Goal: Entertainment & Leisure: Consume media (video, audio)

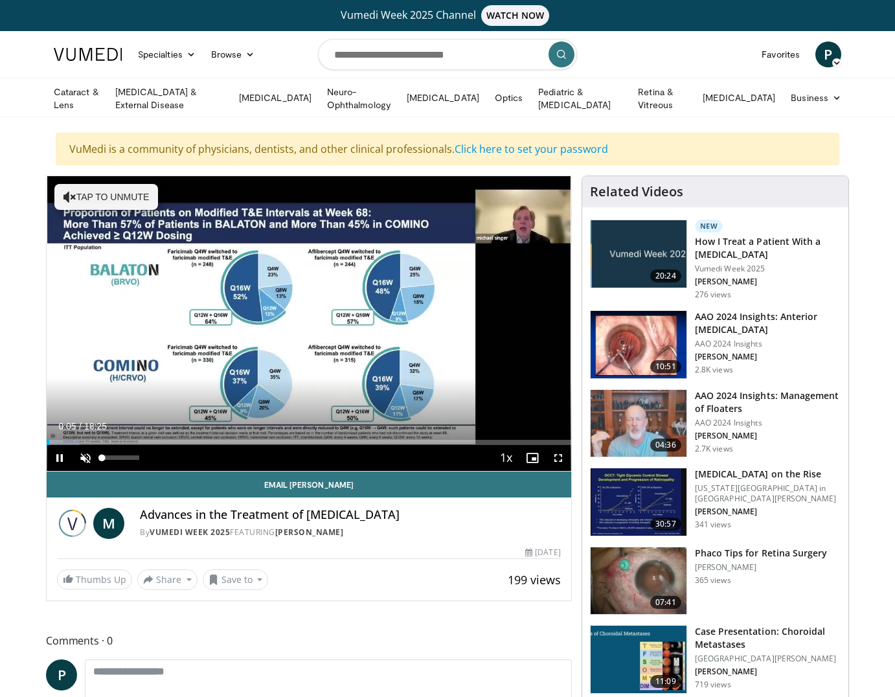
click at [85, 455] on span "Video Player" at bounding box center [86, 458] width 26 height 26
click at [58, 455] on span "Video Player" at bounding box center [60, 458] width 26 height 26
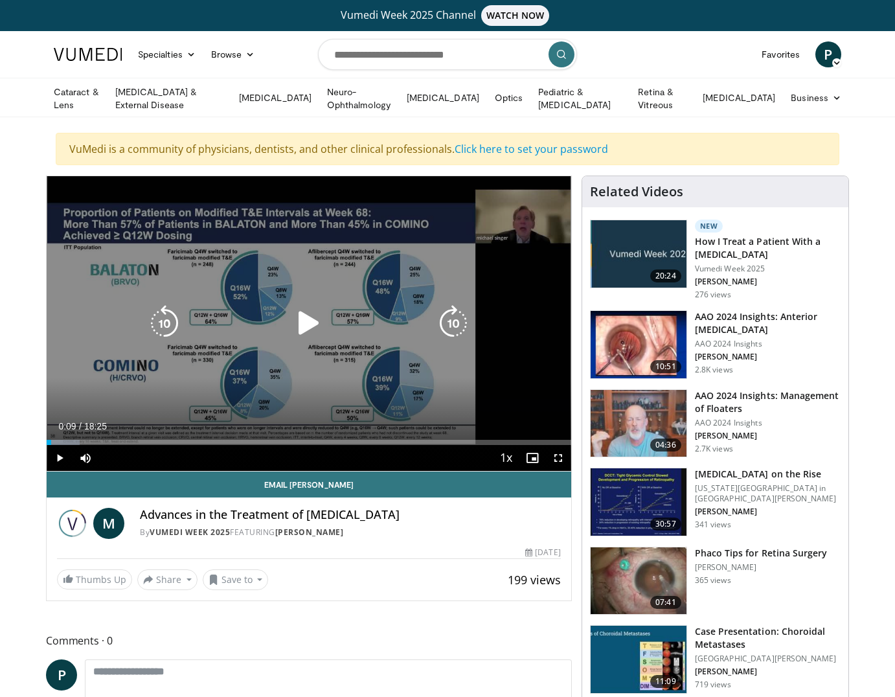
click at [315, 310] on icon "Video Player" at bounding box center [309, 323] width 36 height 36
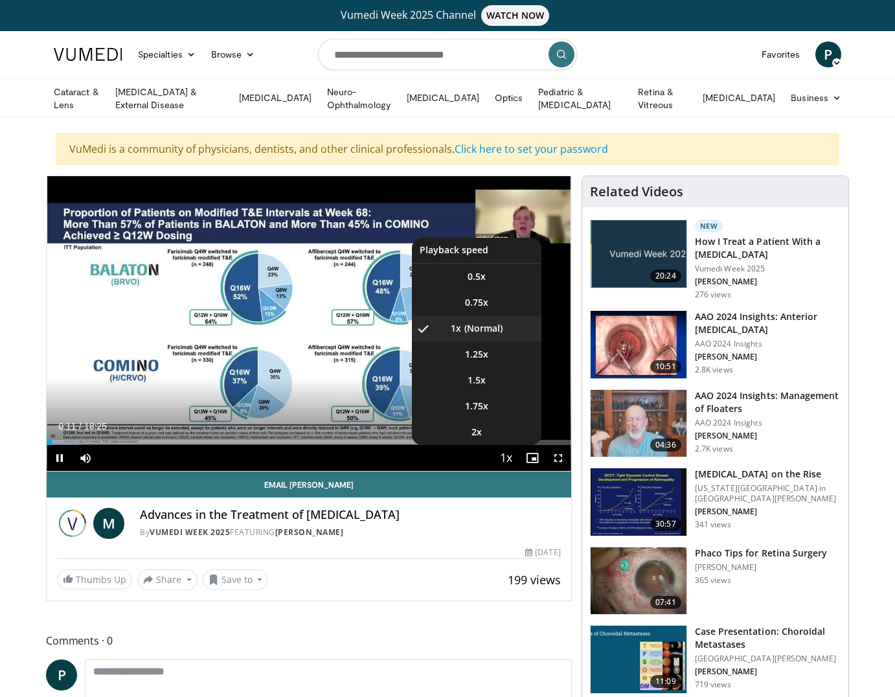
click at [507, 458] on span "Video Player" at bounding box center [506, 459] width 18 height 26
click at [495, 433] on li "2x" at bounding box center [477, 432] width 130 height 26
click at [503, 453] on span "Video Player" at bounding box center [506, 459] width 18 height 26
click at [510, 404] on li "1.75x" at bounding box center [477, 406] width 130 height 26
click at [508, 460] on span "Video Player" at bounding box center [506, 459] width 18 height 26
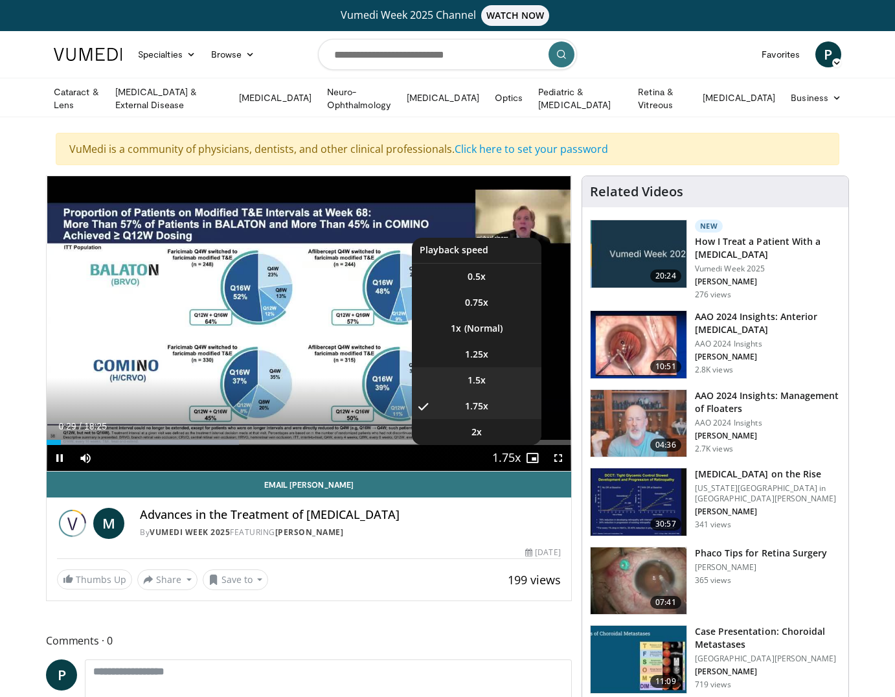
click at [506, 374] on li "1.5x" at bounding box center [477, 380] width 130 height 26
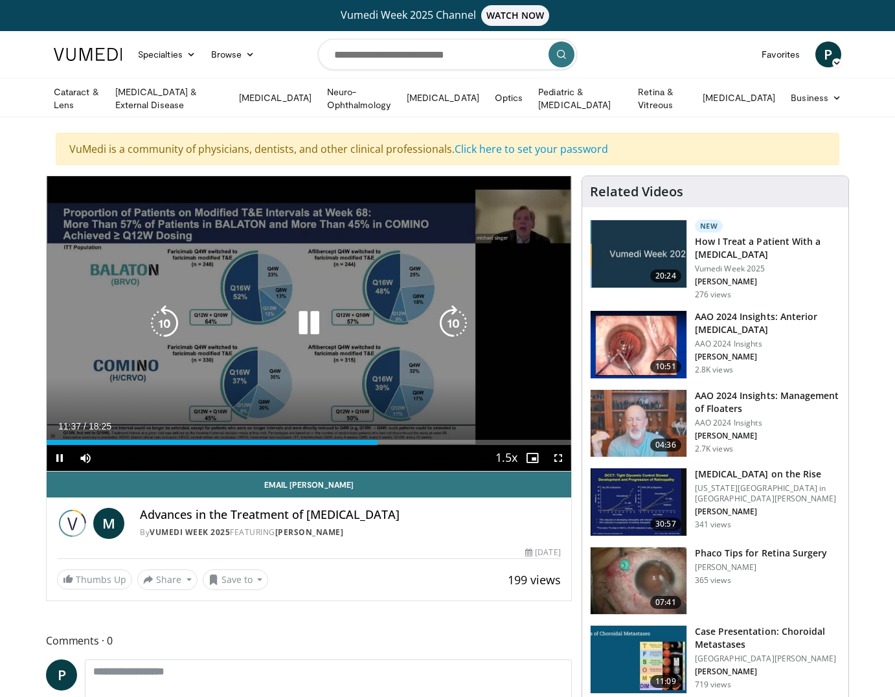
click at [389, 308] on div "10 seconds Tap to unmute" at bounding box center [309, 323] width 525 height 295
click at [320, 313] on icon "Video Player" at bounding box center [309, 323] width 36 height 36
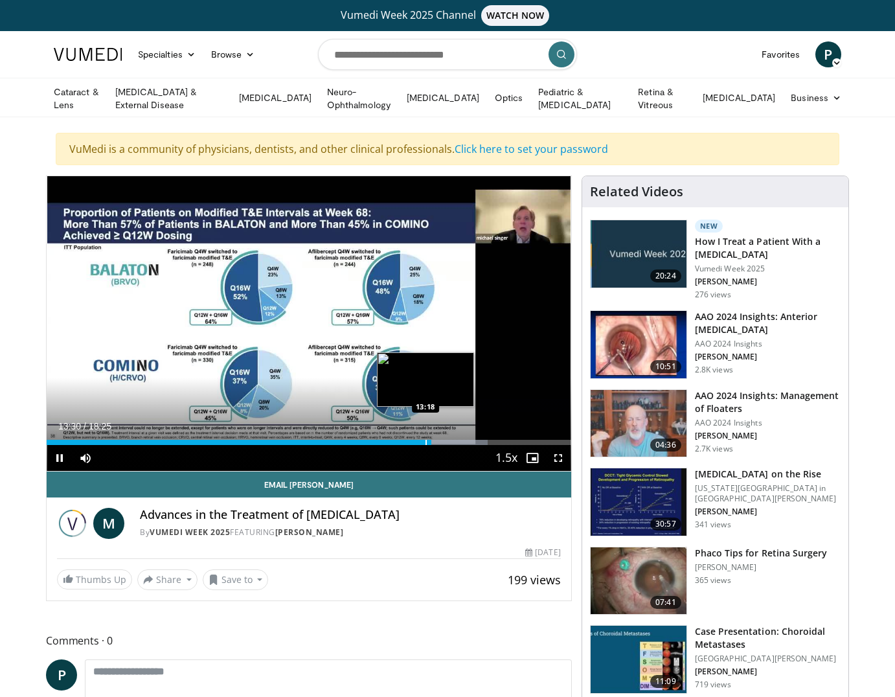
click at [425, 440] on div "Progress Bar" at bounding box center [425, 442] width 1 height 5
click at [418, 445] on div "Current Time 13:23 / Duration 18:25 Pause Skip Backward Skip Forward Mute 0% Lo…" at bounding box center [309, 458] width 525 height 26
click at [418, 445] on div "Current Time 13:27 / Duration 18:25 Pause Skip Backward Skip Forward Mute 0% Lo…" at bounding box center [309, 458] width 525 height 26
drag, startPoint x: 429, startPoint y: 442, endPoint x: 416, endPoint y: 440, distance: 13.1
click at [416, 440] on div "Progress Bar" at bounding box center [416, 442] width 1 height 5
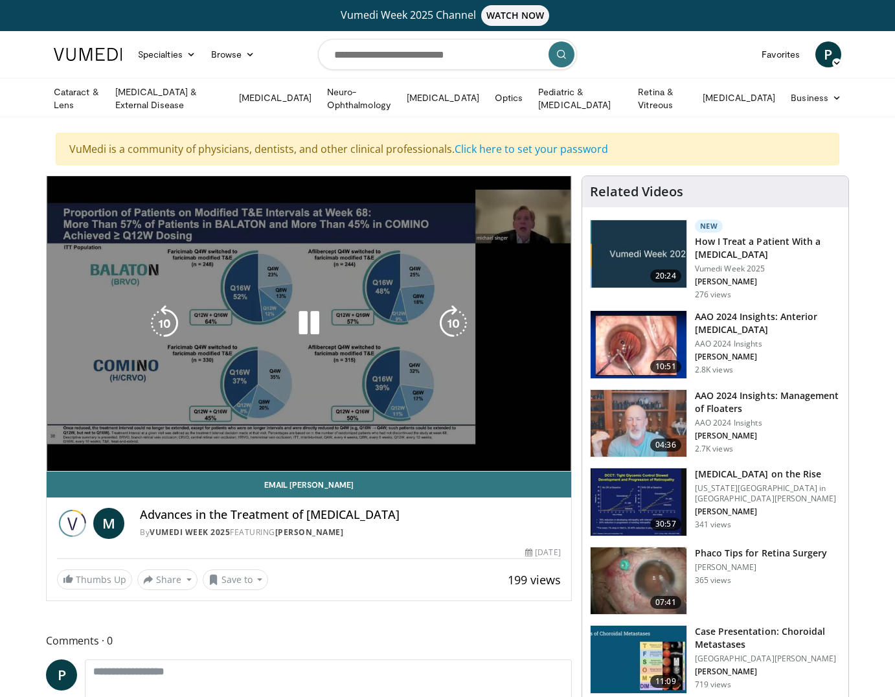
click at [352, 386] on div "10 seconds Tap to unmute" at bounding box center [309, 323] width 525 height 295
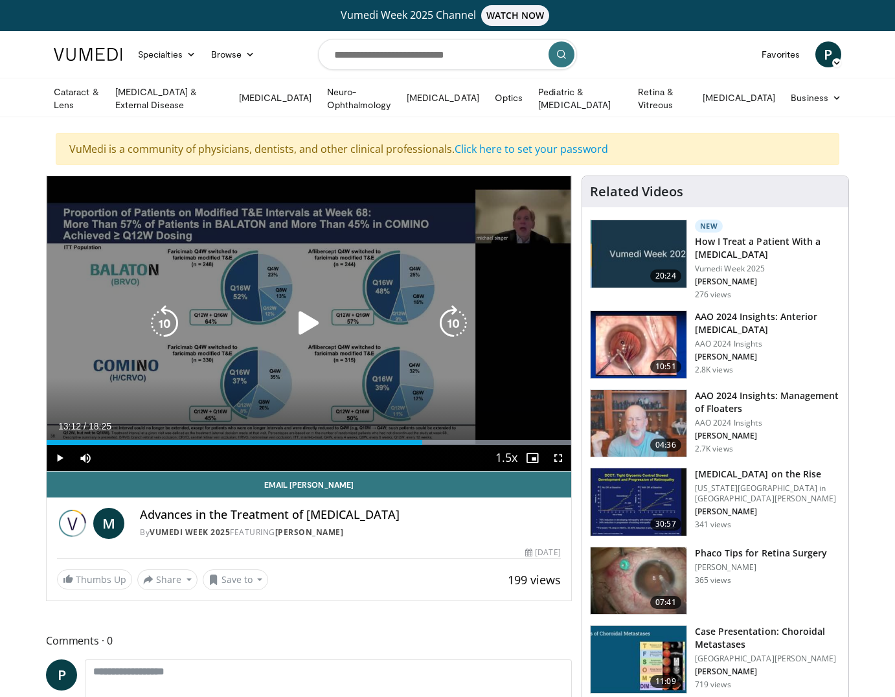
click at [370, 343] on div "10 seconds Tap to unmute" at bounding box center [309, 323] width 525 height 295
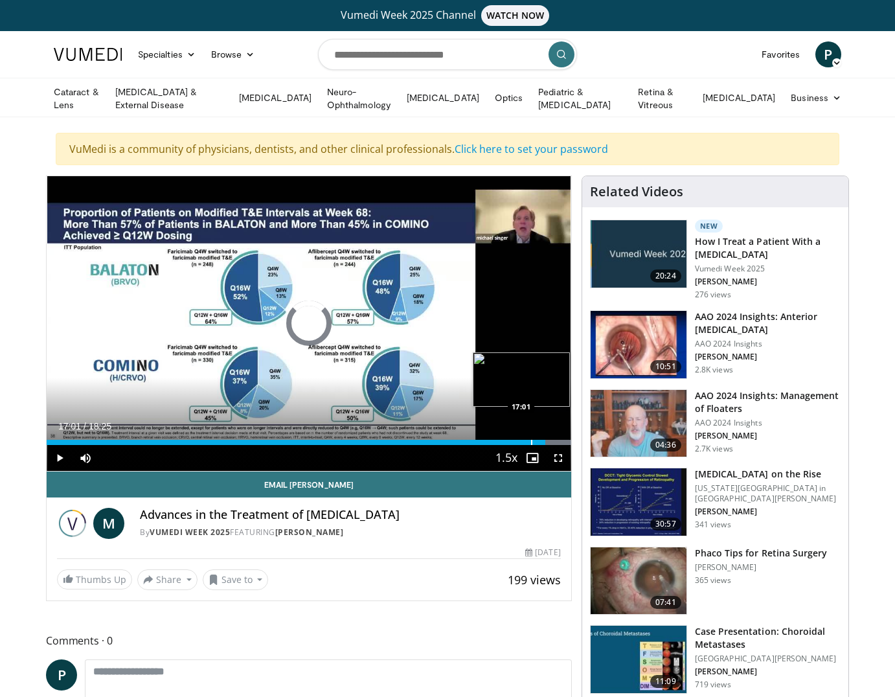
click at [532, 440] on div "Progress Bar" at bounding box center [531, 442] width 1 height 5
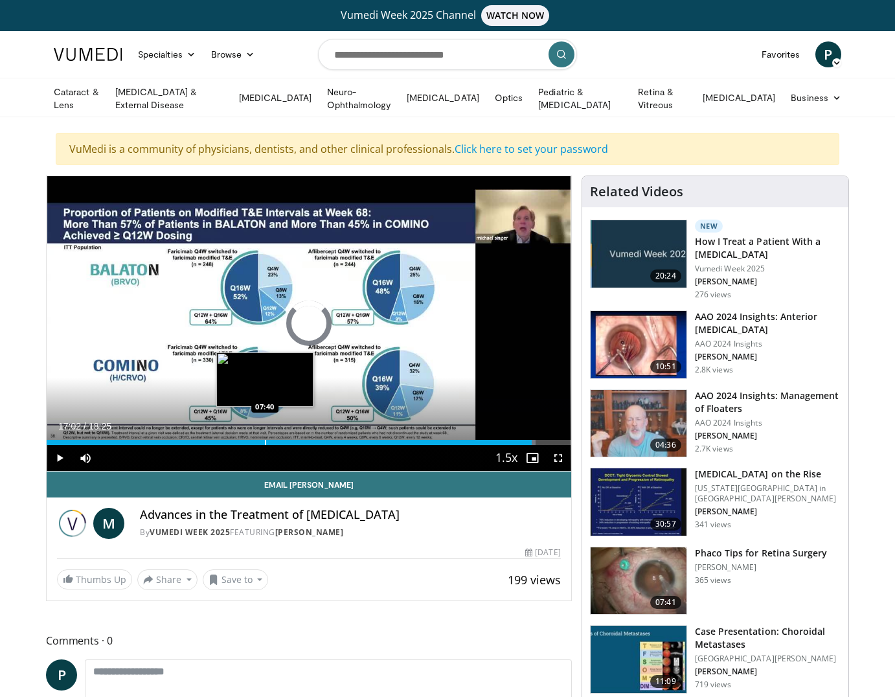
click at [265, 440] on div "Progress Bar" at bounding box center [265, 442] width 1 height 5
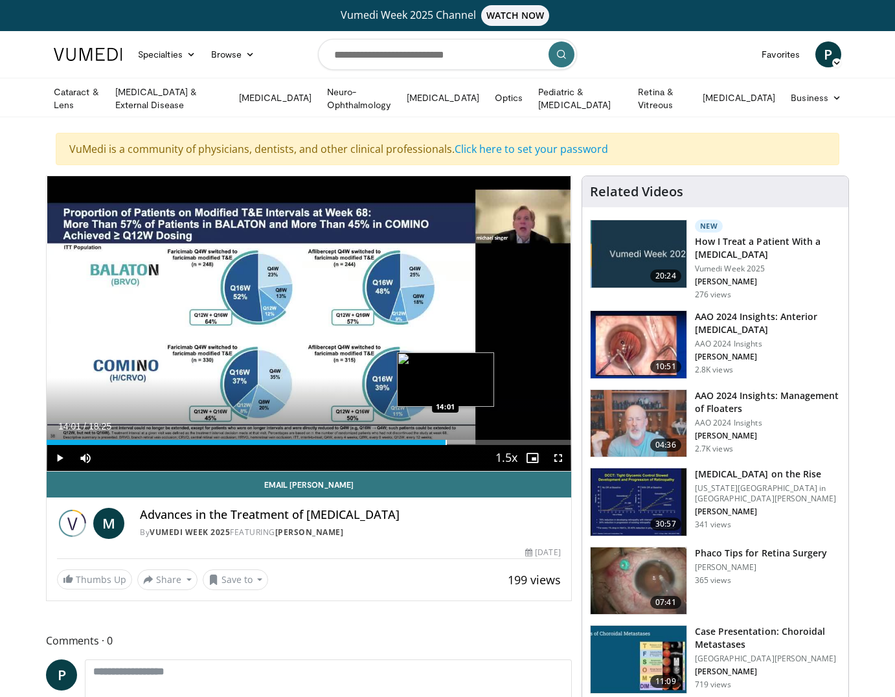
click at [446, 435] on div "Loaded : 41.63% 14:01 14:01" at bounding box center [309, 439] width 525 height 12
click at [482, 442] on div "Progress Bar" at bounding box center [482, 442] width 1 height 5
click at [478, 424] on div "Current Time 15:24 / Duration 18:25" at bounding box center [309, 426] width 525 height 12
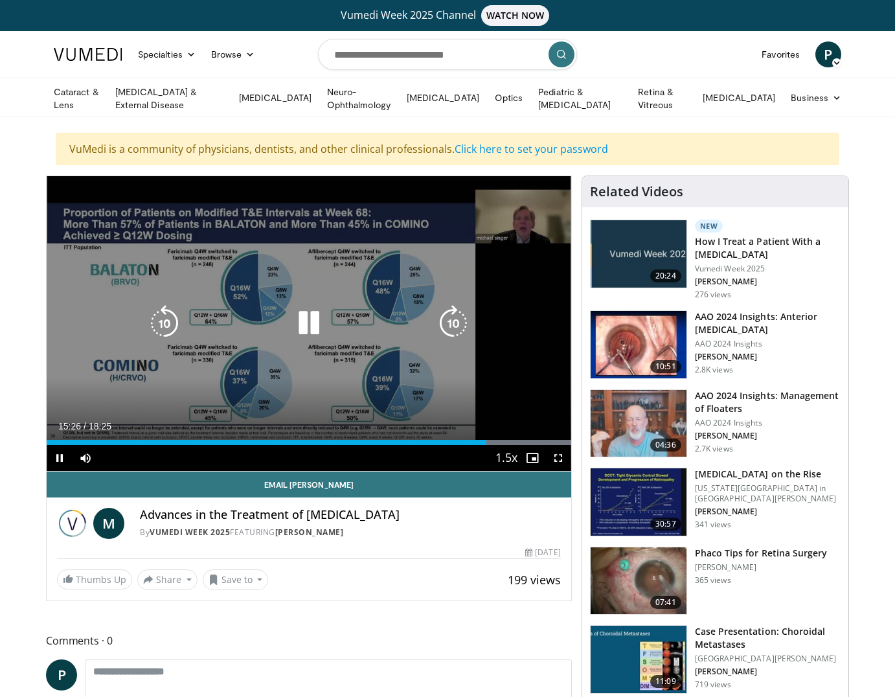
click at [391, 344] on div "10 seconds Tap to unmute" at bounding box center [309, 323] width 525 height 295
click at [463, 369] on div "10 seconds Tap to unmute" at bounding box center [309, 323] width 525 height 295
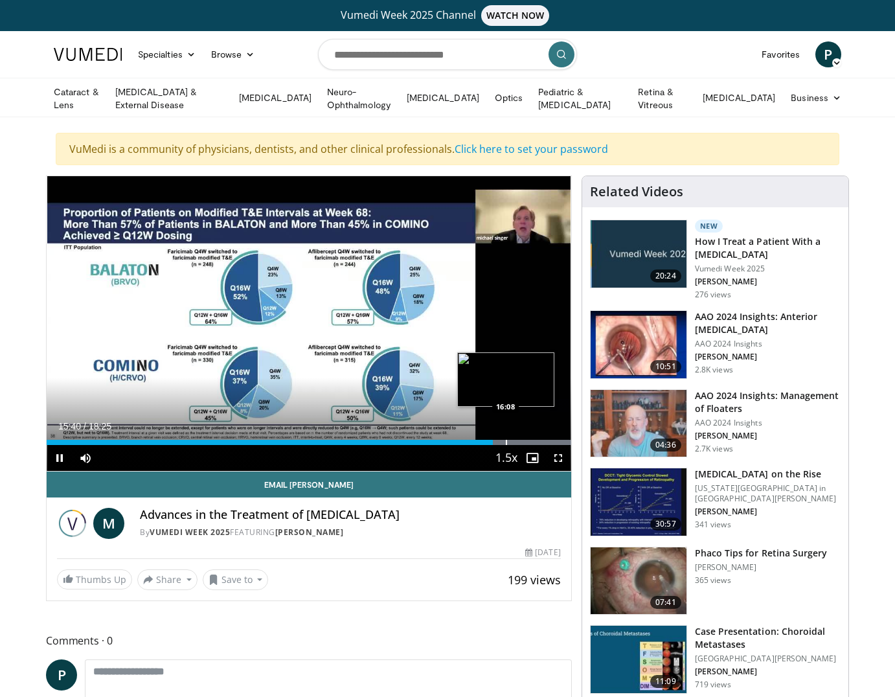
click at [506, 436] on div "Loaded : 99.99% 15:41 16:08" at bounding box center [309, 439] width 525 height 12
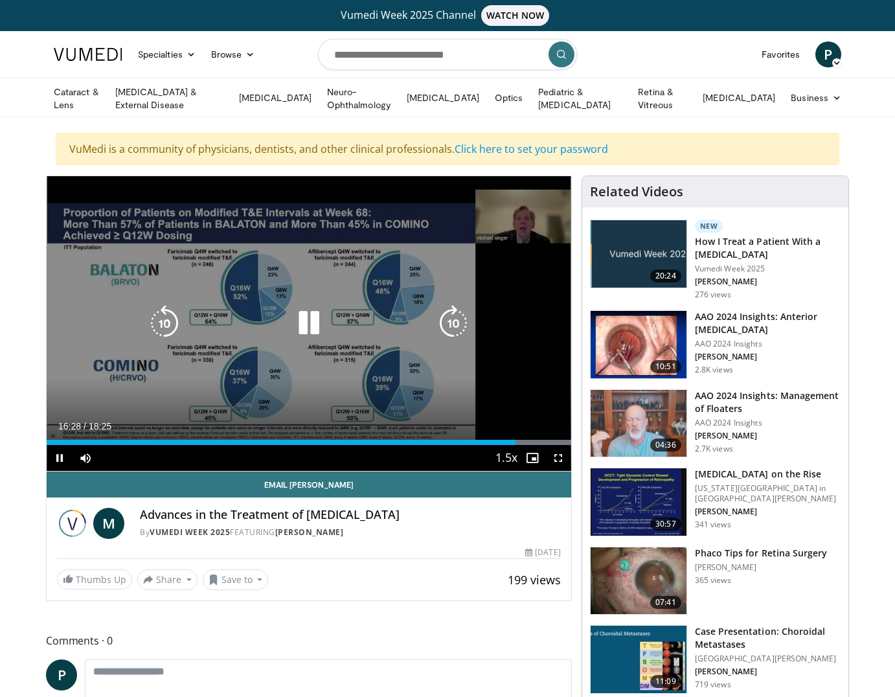
click at [403, 416] on div "10 seconds Tap to unmute" at bounding box center [309, 323] width 525 height 295
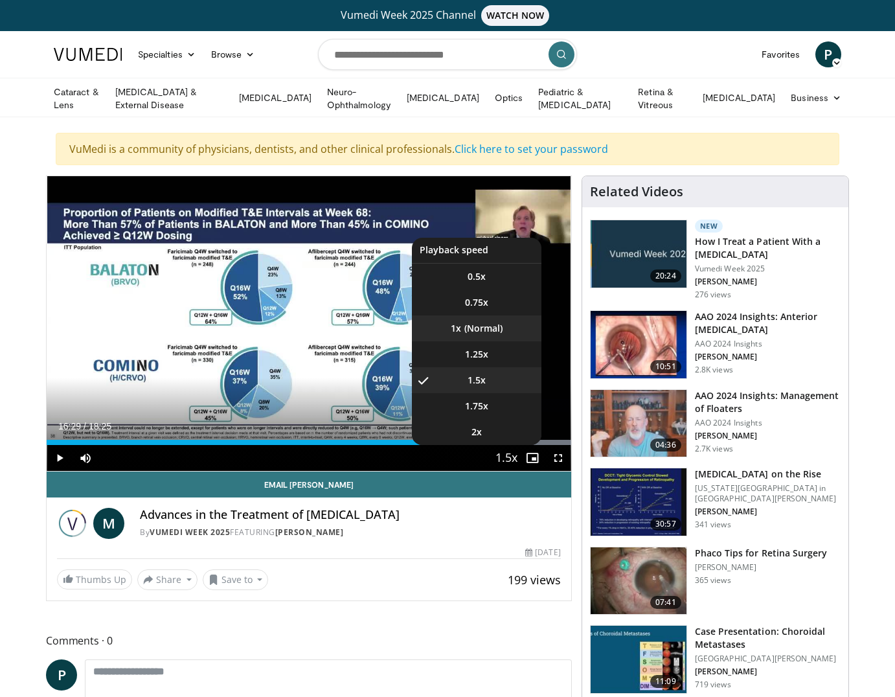
click at [501, 333] on li "1x" at bounding box center [477, 328] width 130 height 26
click at [487, 381] on li "1.5x" at bounding box center [477, 380] width 130 height 26
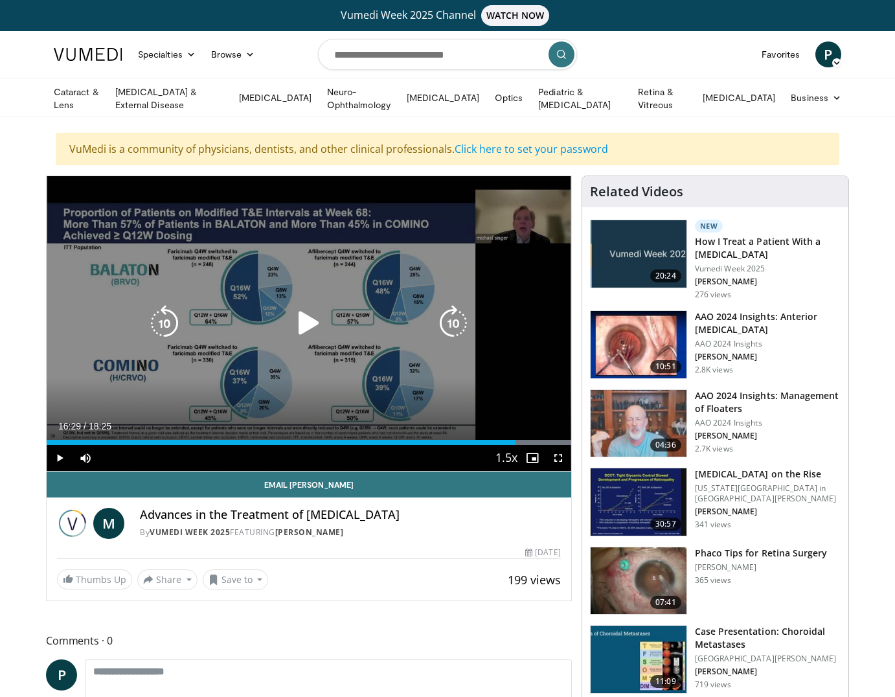
click at [291, 330] on icon "Video Player" at bounding box center [309, 323] width 36 height 36
click at [387, 383] on div "10 seconds Tap to unmute" at bounding box center [309, 323] width 525 height 295
click at [297, 380] on div "10 seconds Tap to unmute" at bounding box center [309, 323] width 525 height 295
